Goal: Information Seeking & Learning: Learn about a topic

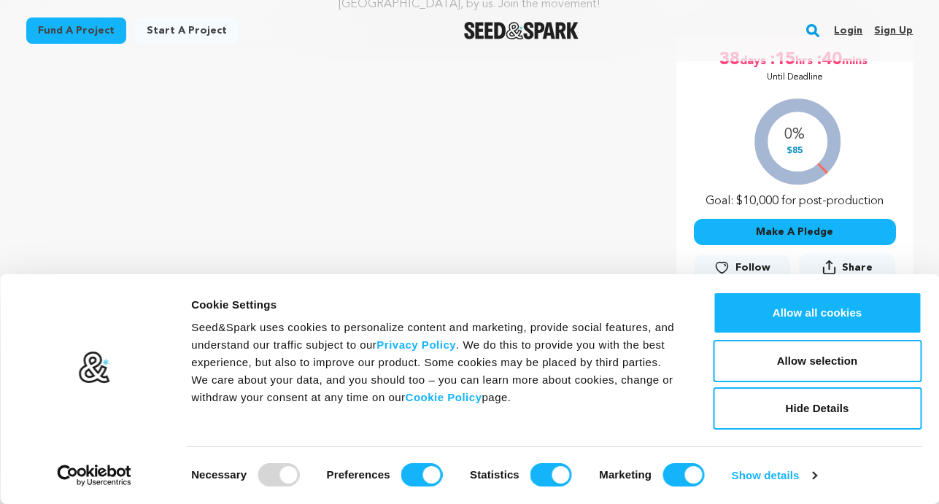
scroll to position [406, 0]
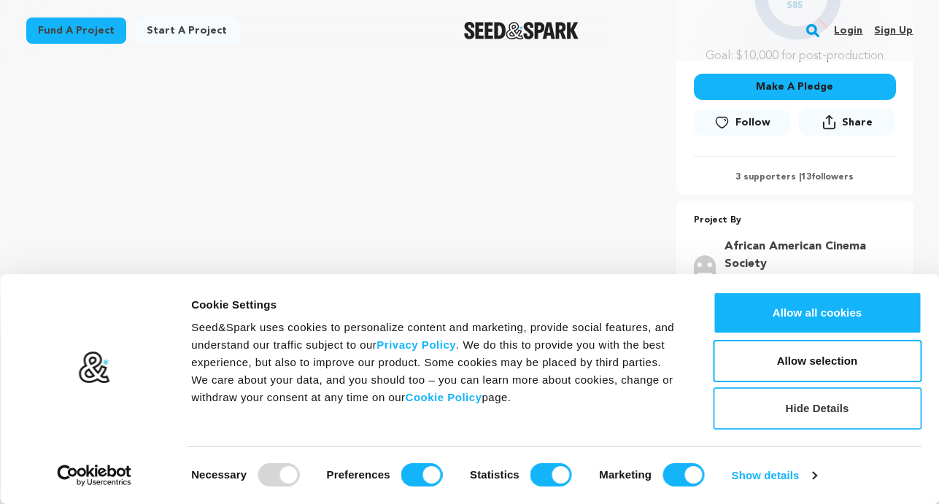
drag, startPoint x: 825, startPoint y: 363, endPoint x: 816, endPoint y: 398, distance: 35.4
click at [816, 398] on div "Allow all cookies Customize Allow selection Hide Details" at bounding box center [817, 361] width 209 height 138
drag, startPoint x: 807, startPoint y: 357, endPoint x: 794, endPoint y: 408, distance: 52.6
click at [794, 408] on div "Allow all cookies Customize Allow selection Hide Details" at bounding box center [817, 361] width 209 height 138
click at [794, 408] on button "Hide Details" at bounding box center [817, 408] width 209 height 42
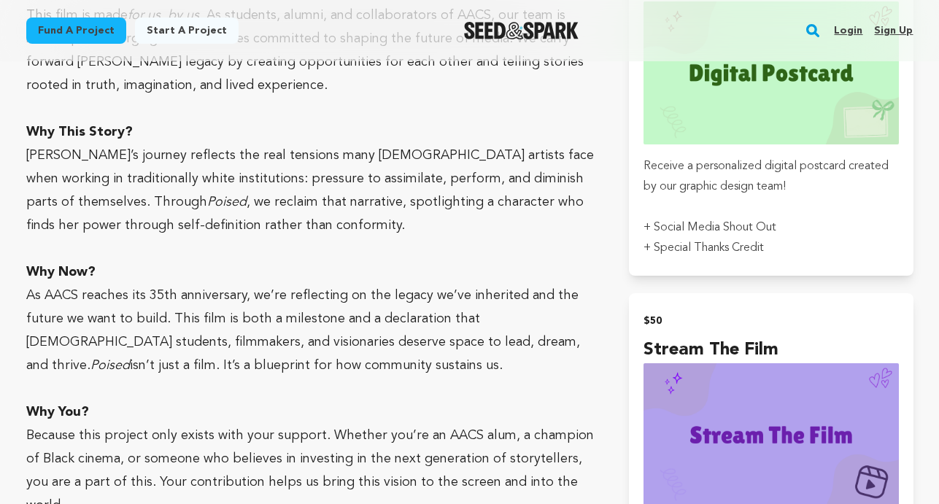
scroll to position [1739, 0]
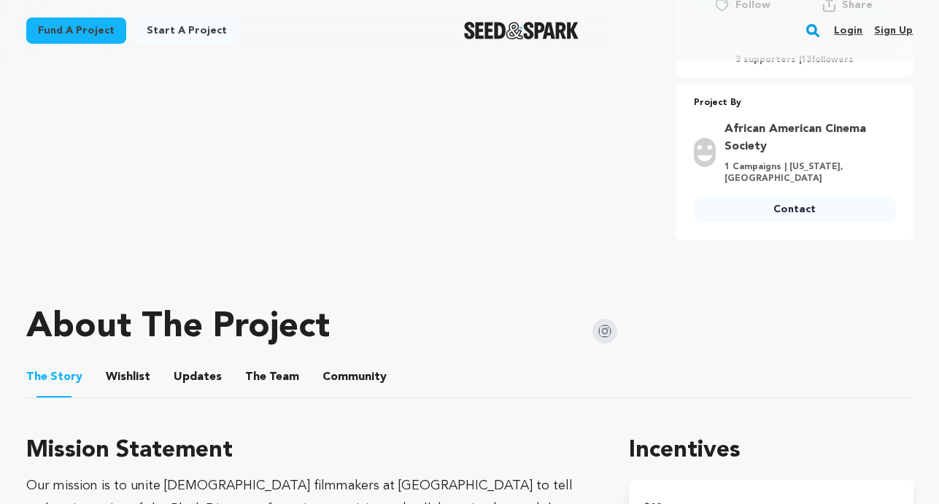
scroll to position [548, 0]
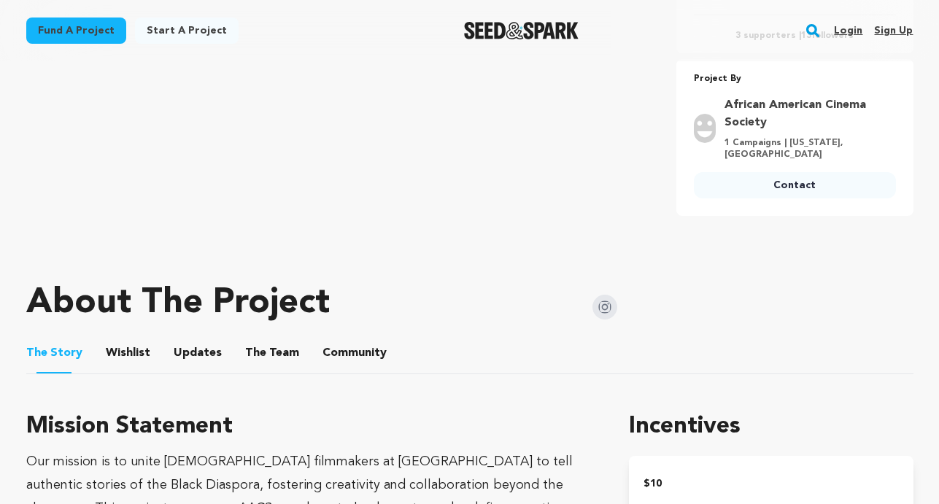
click at [236, 343] on ul "The Story The Story Wishlist Wishlist Updates Updates The Team The Team Communi…" at bounding box center [469, 354] width 887 height 42
click at [246, 344] on span "The" at bounding box center [255, 353] width 21 height 18
click at [260, 339] on button "The Team" at bounding box center [272, 356] width 35 height 35
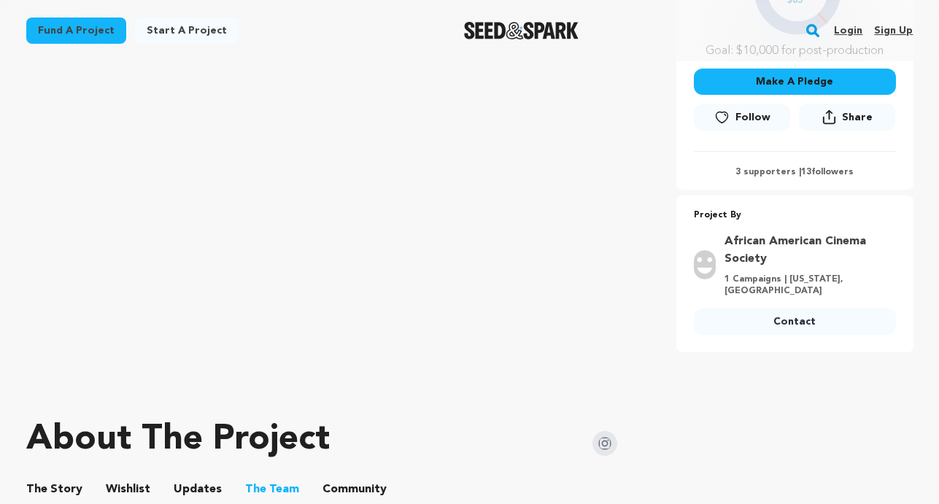
scroll to position [411, 0]
